Goal: Obtain resource: Obtain resource

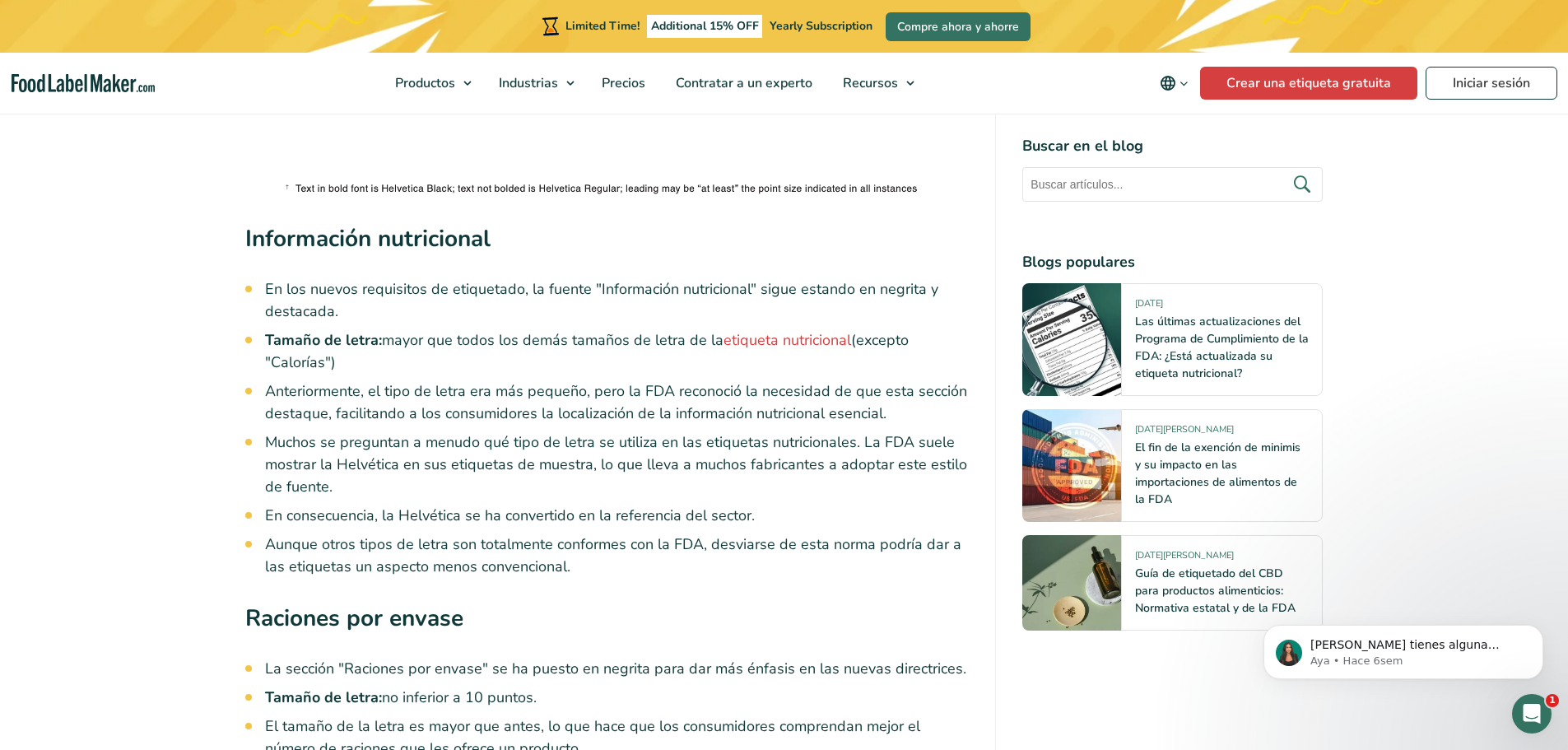
scroll to position [4283, 0]
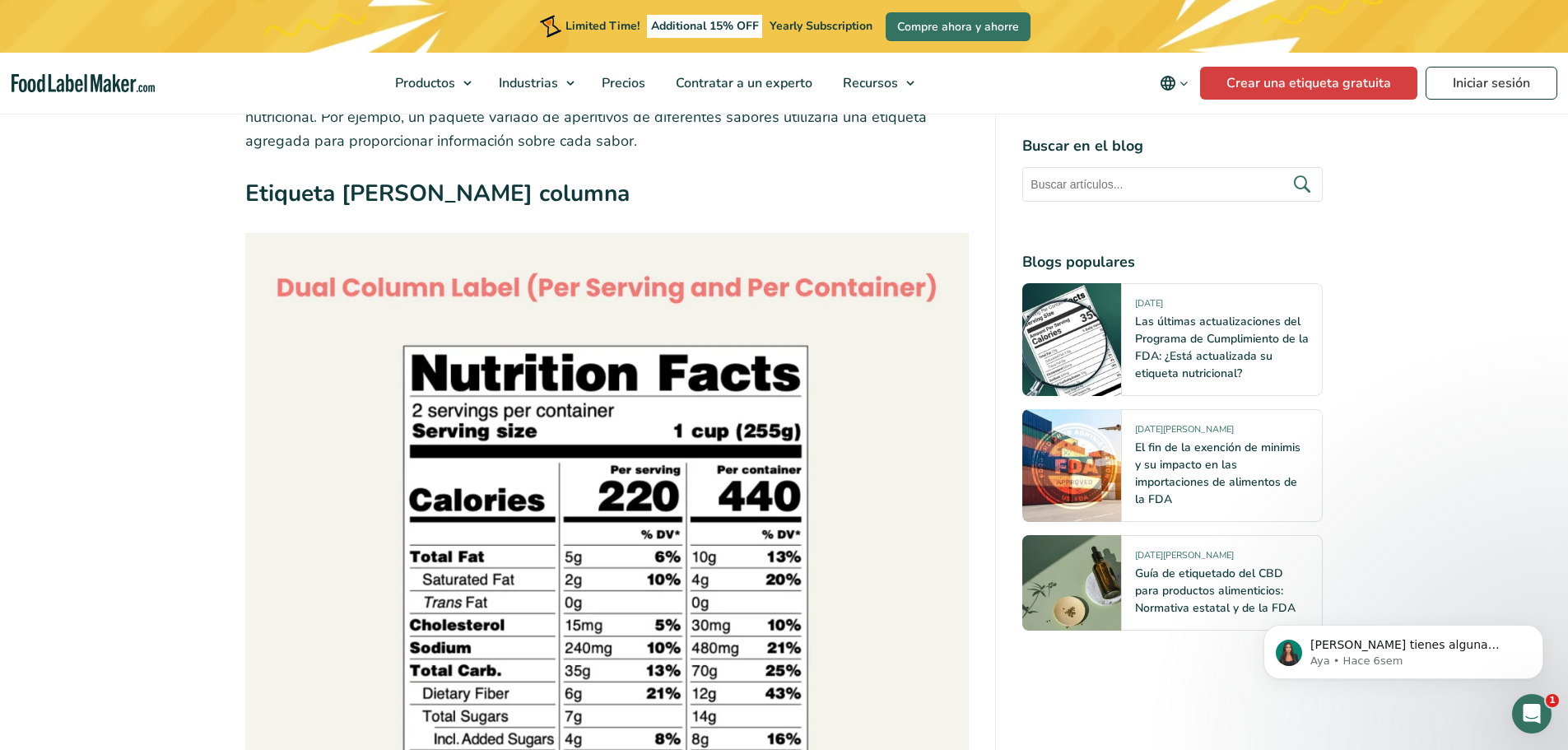
scroll to position [6671, 0]
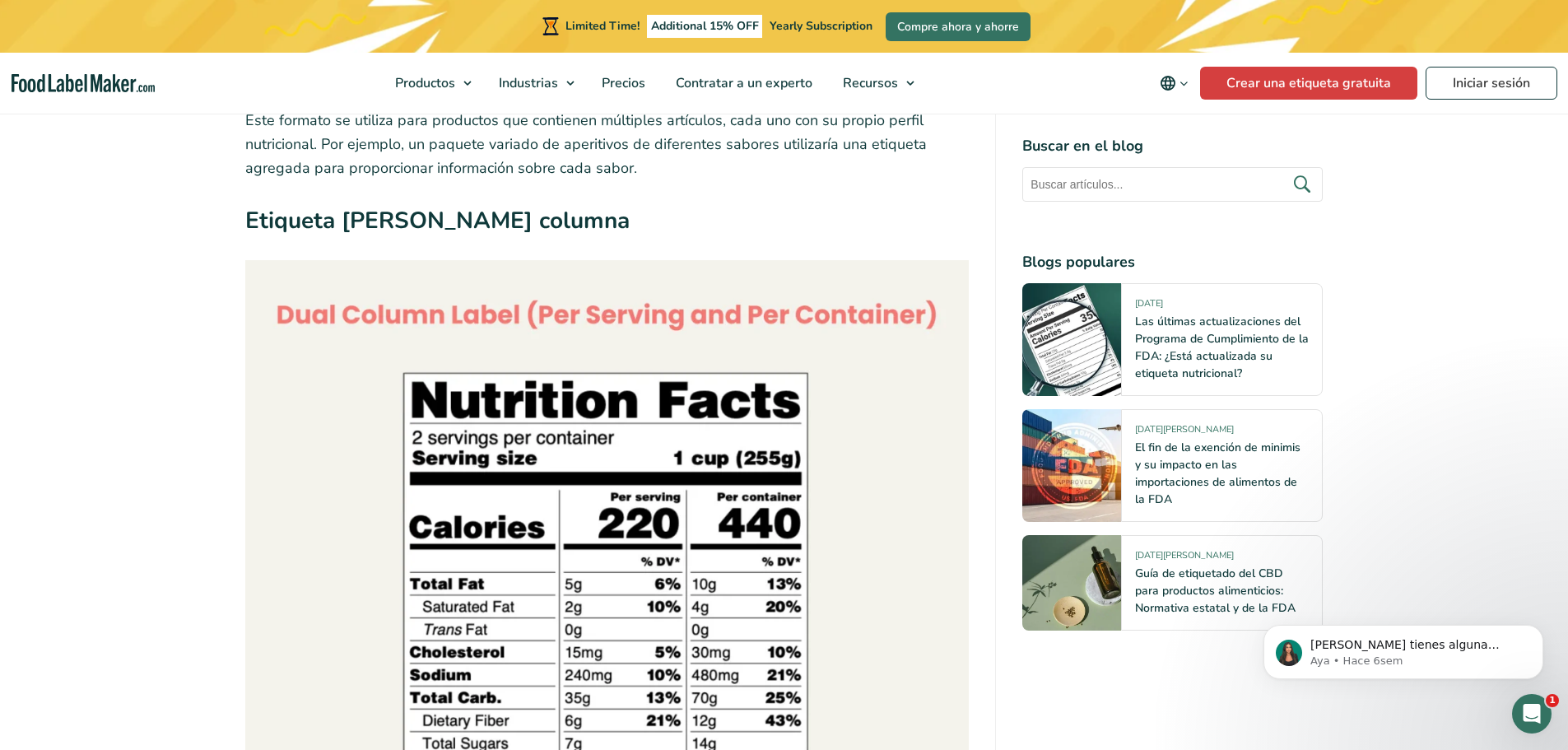
click at [659, 313] on img at bounding box center [607, 623] width 724 height 725
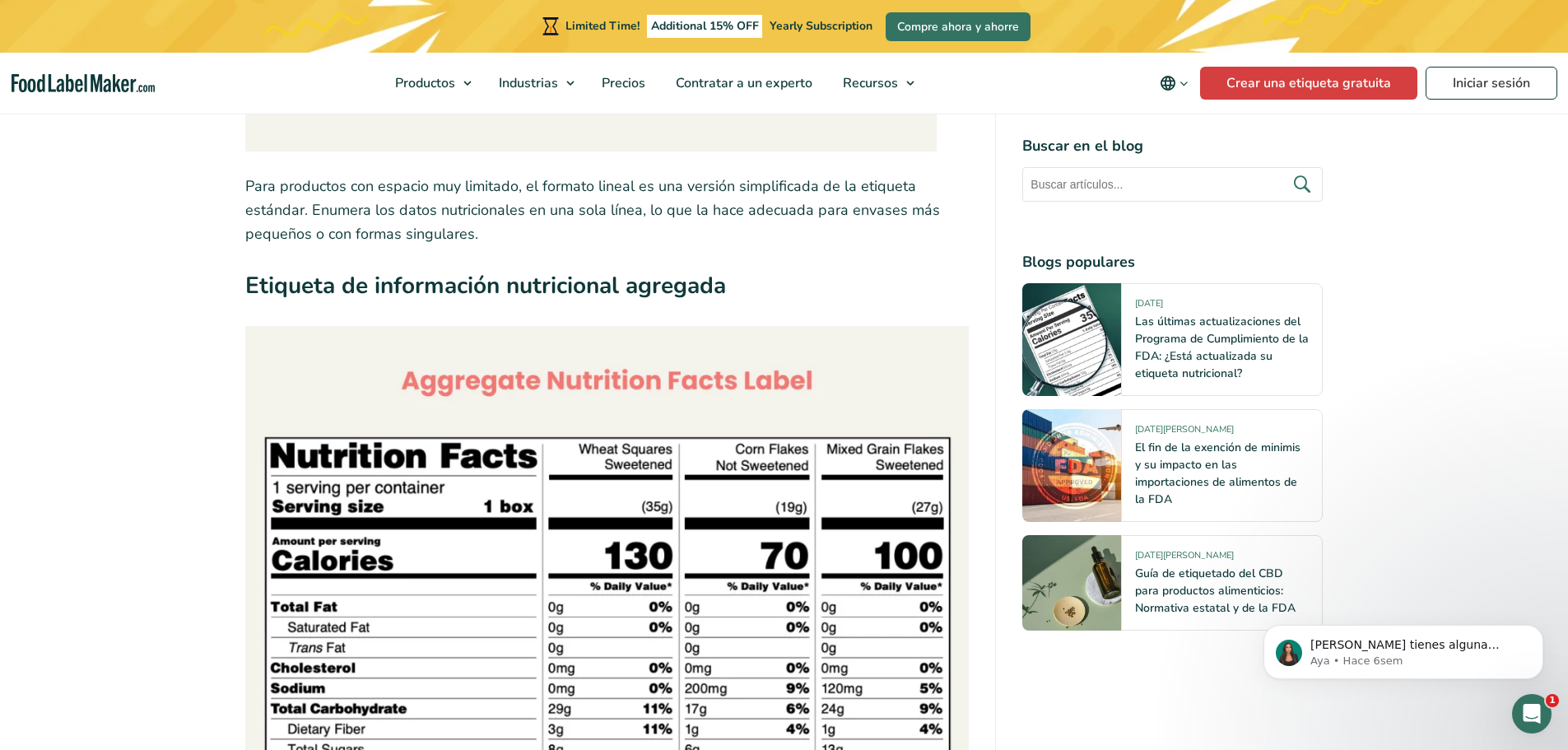
scroll to position [5683, 0]
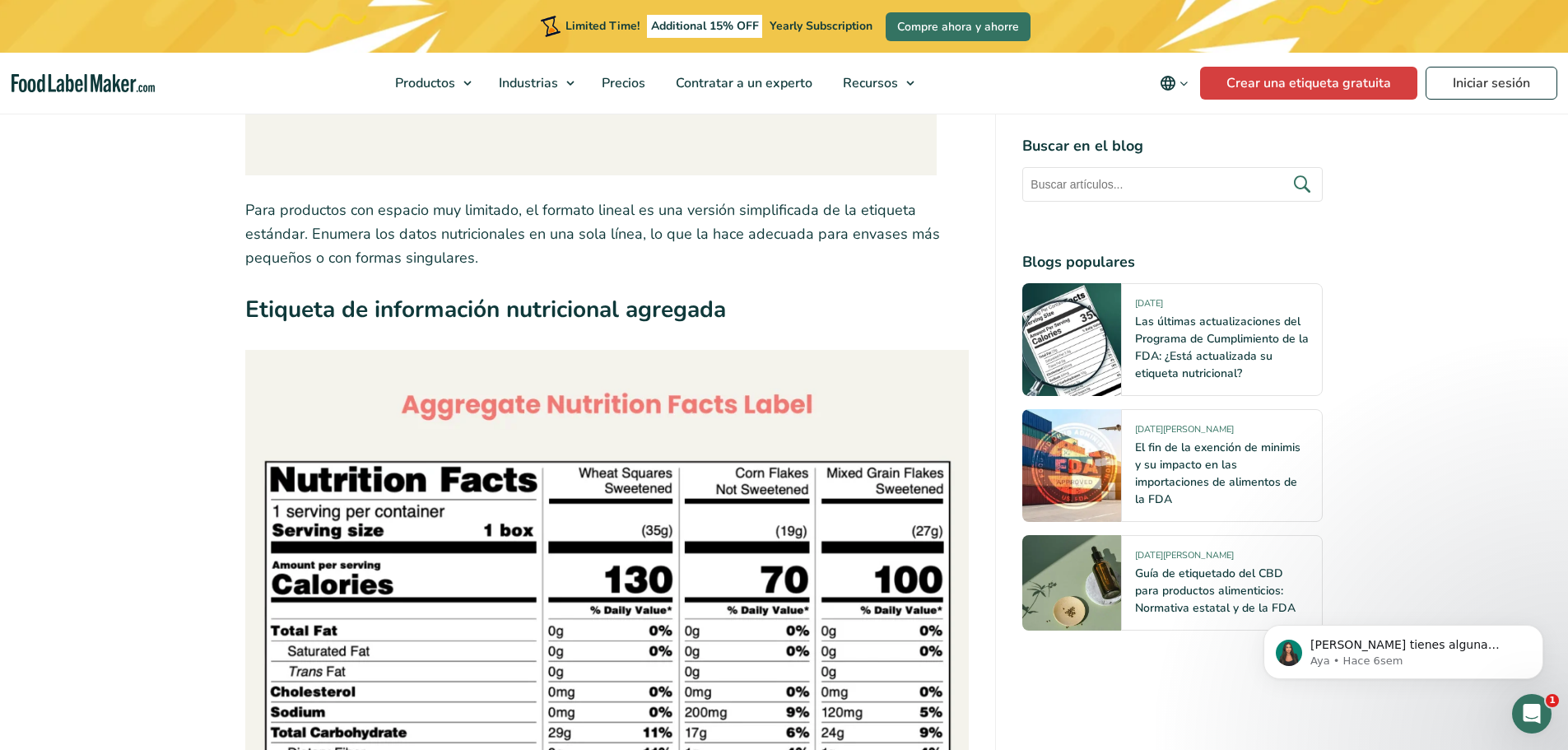
click at [664, 378] on img at bounding box center [607, 713] width 724 height 725
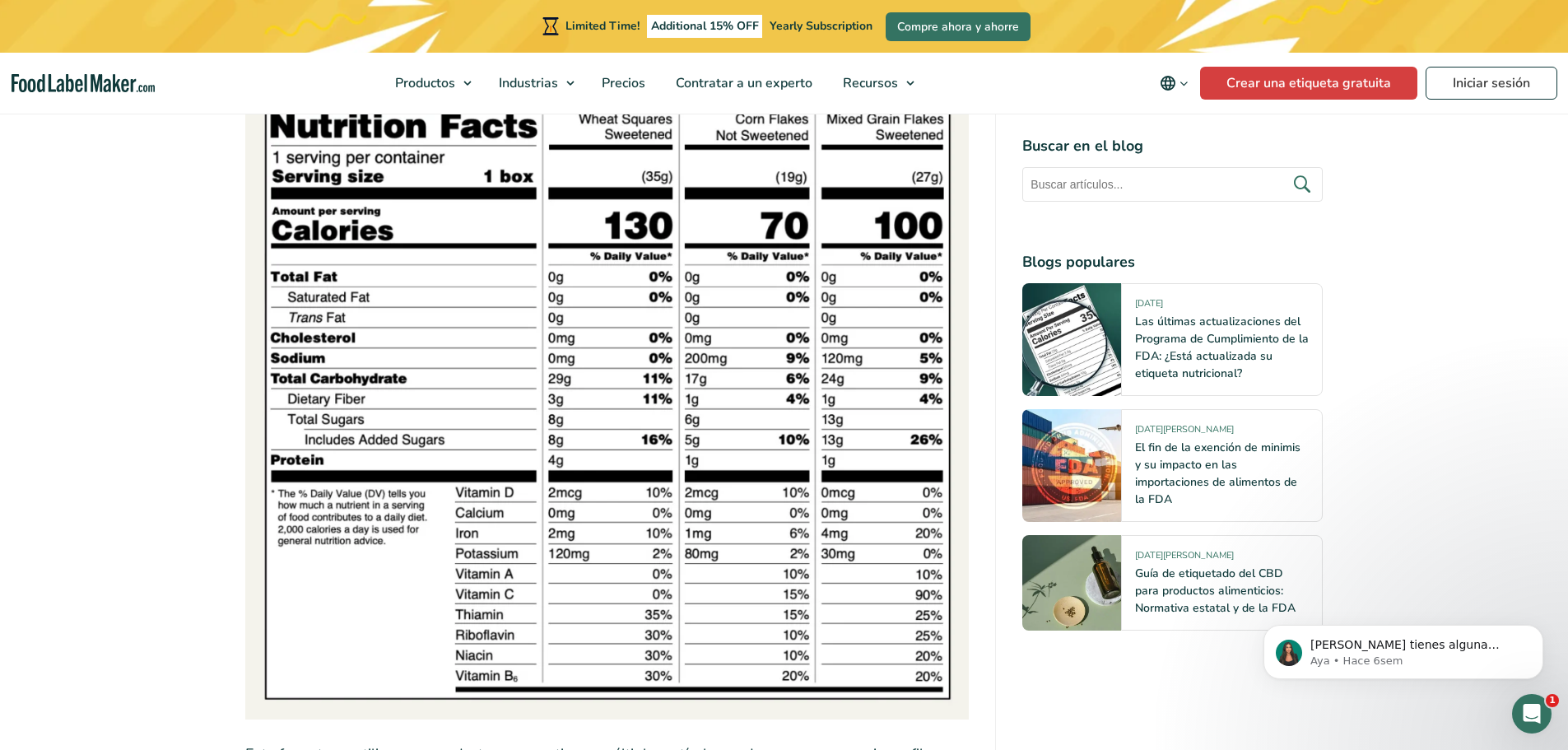
scroll to position [6178, 0]
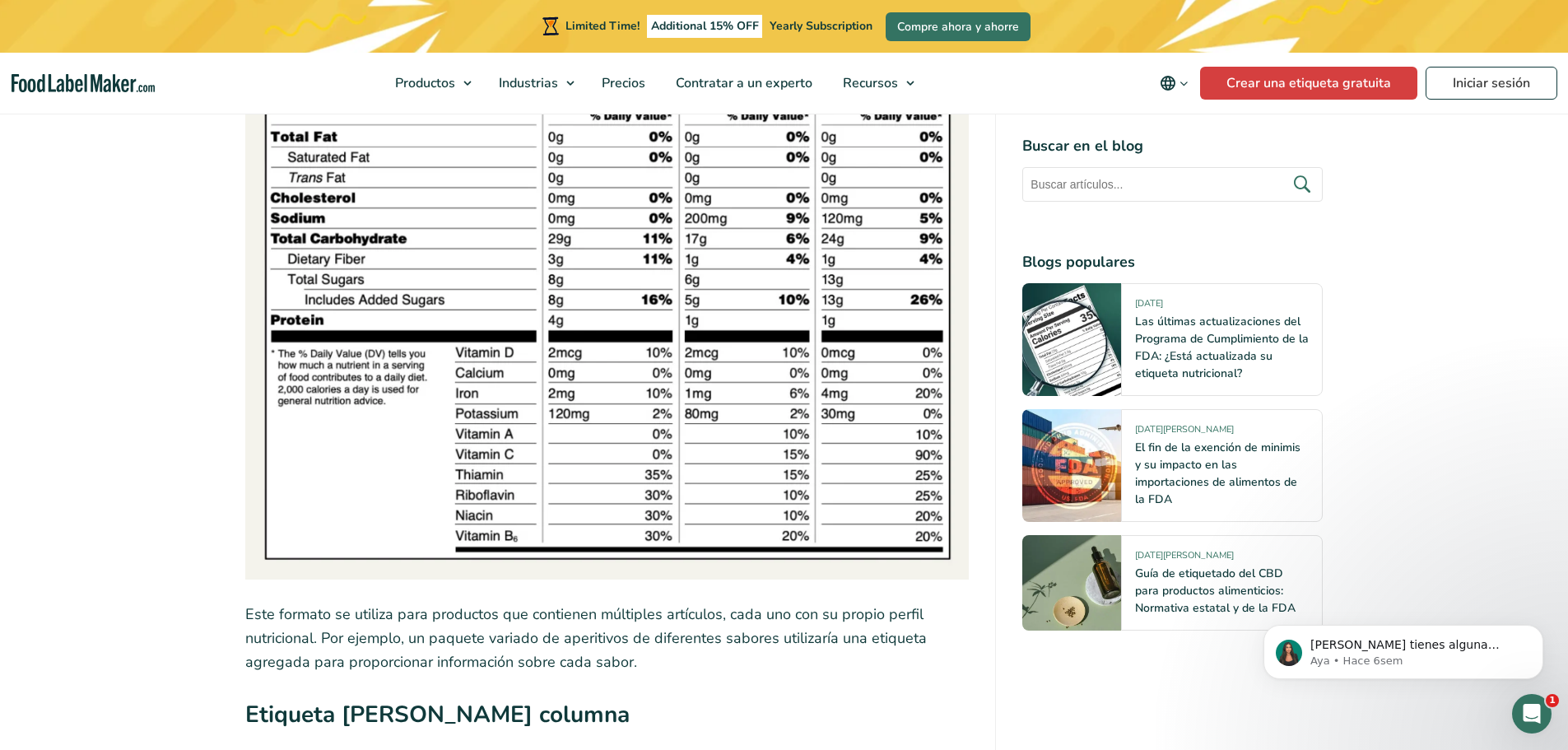
click at [578, 536] on img at bounding box center [607, 218] width 724 height 725
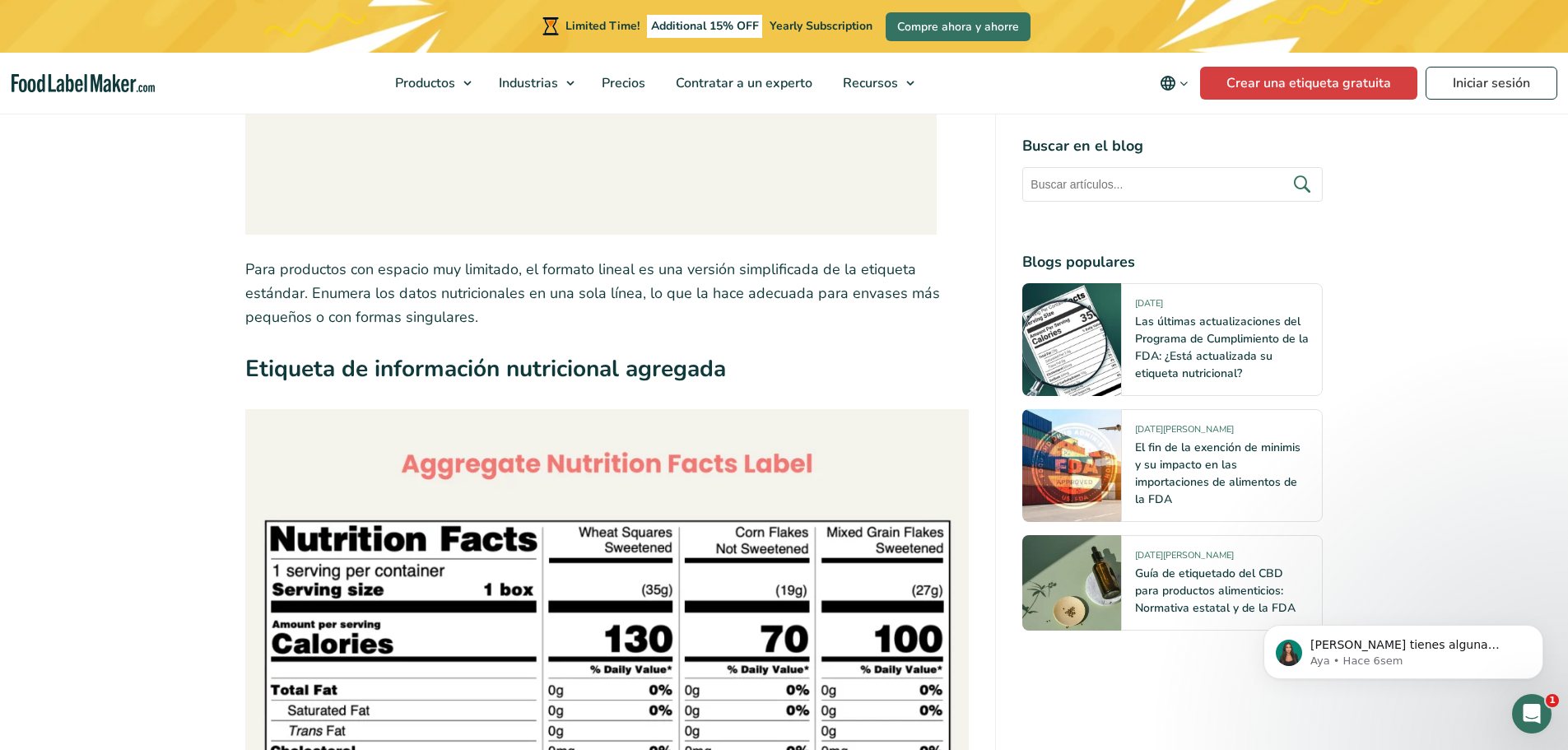
scroll to position [5601, 0]
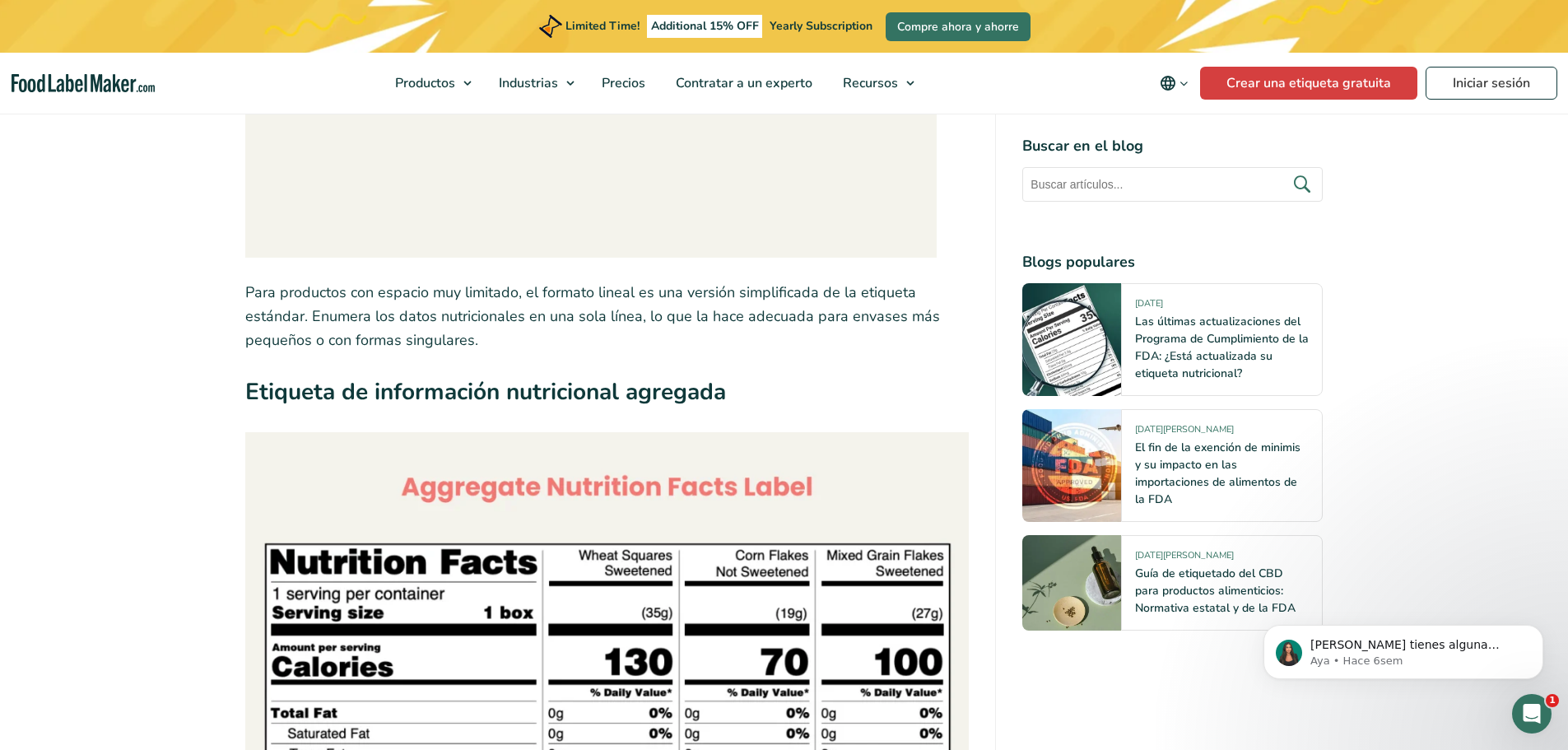
click at [439, 385] on strong "Etiqueta de información nutricional agregada" at bounding box center [485, 392] width 480 height 31
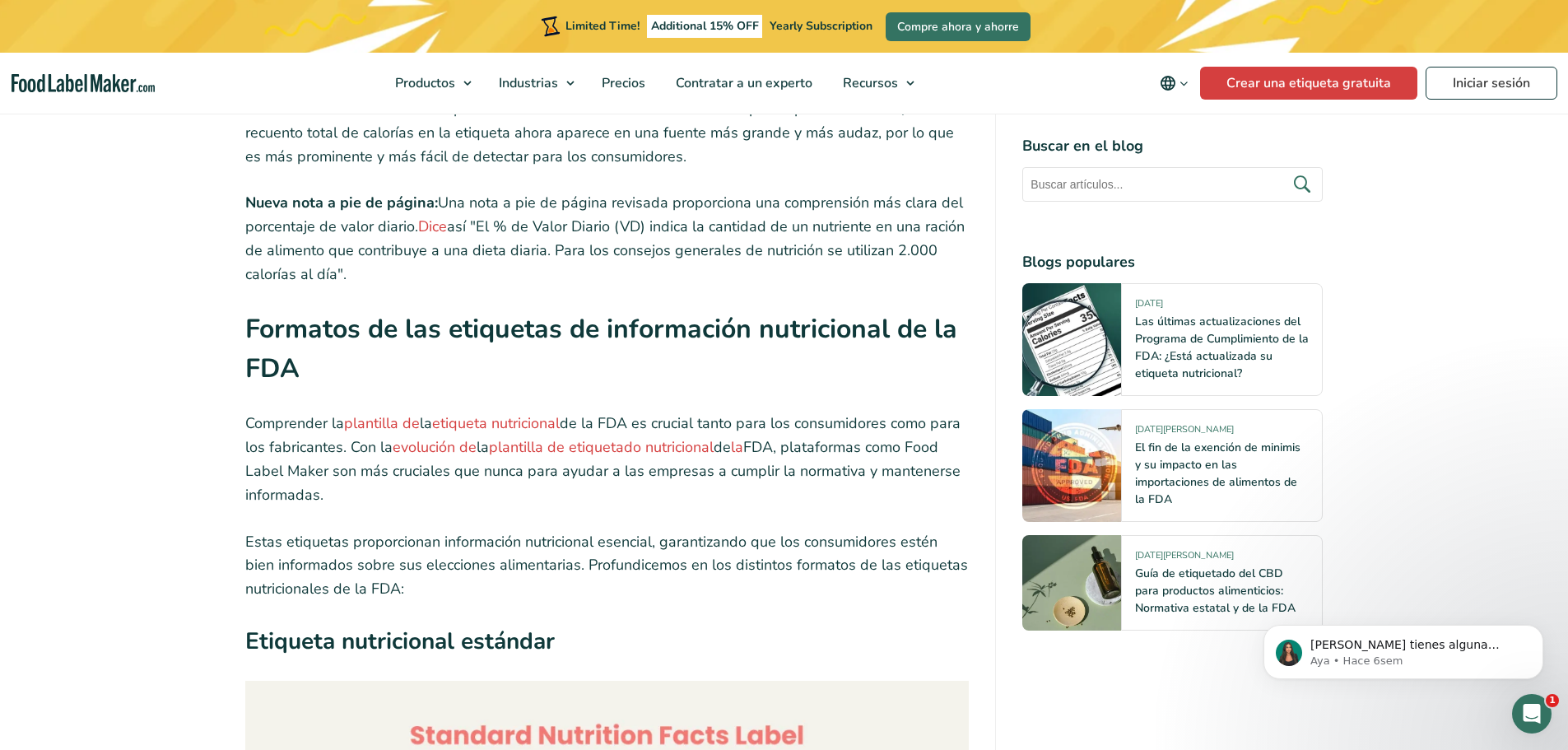
scroll to position [2718, 0]
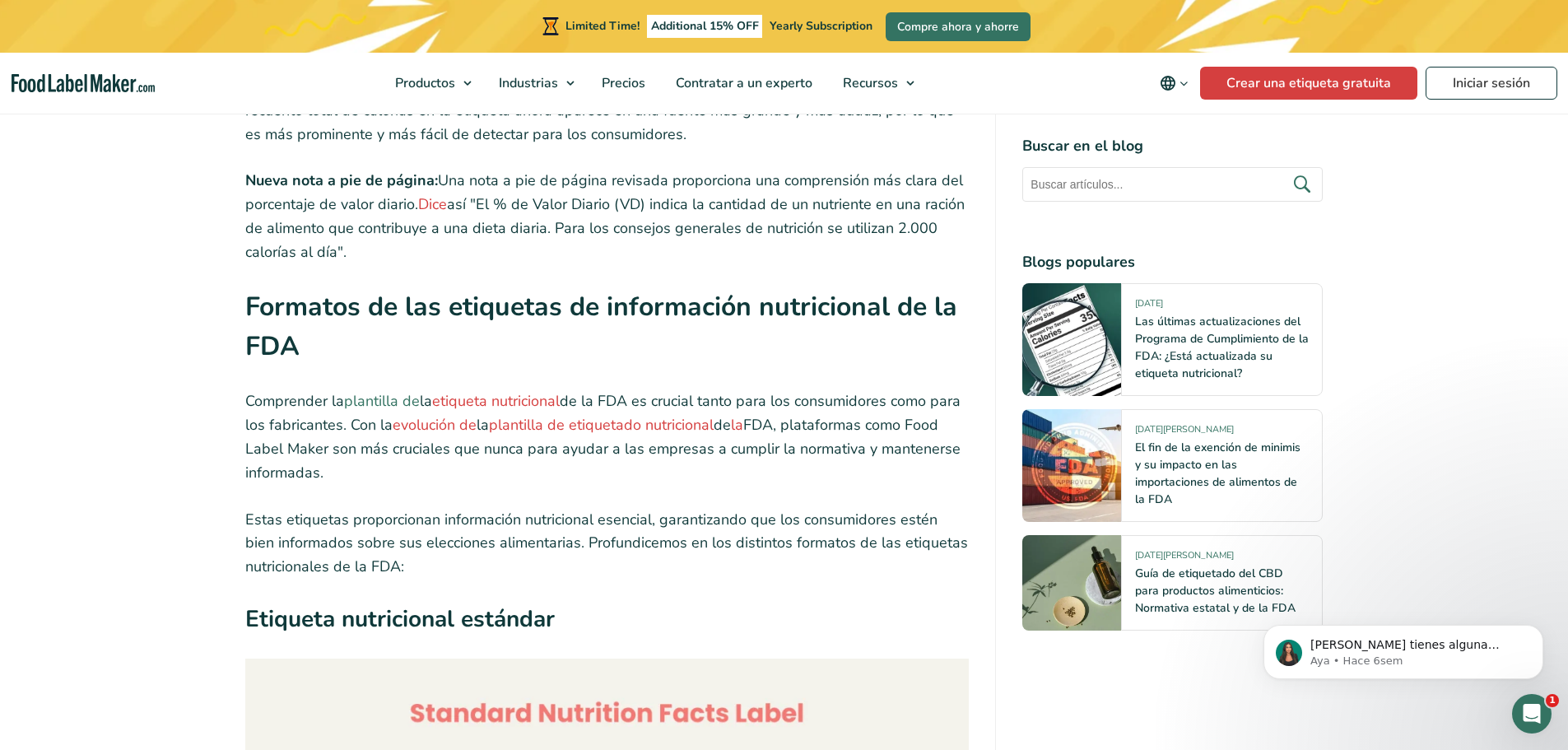
click at [373, 393] on link "plantilla de" at bounding box center [382, 400] width 76 height 20
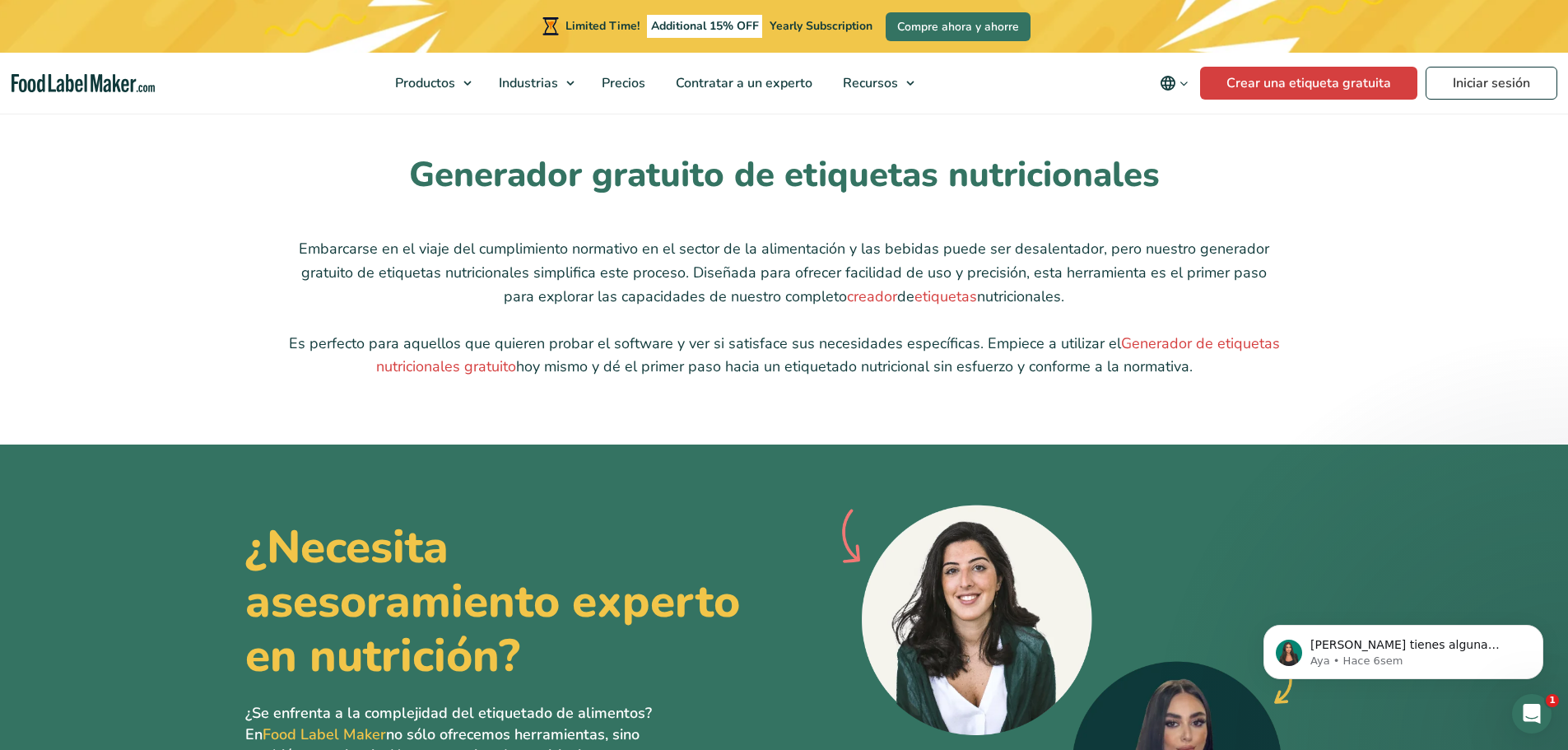
scroll to position [4119, 0]
